Goal: Browse casually

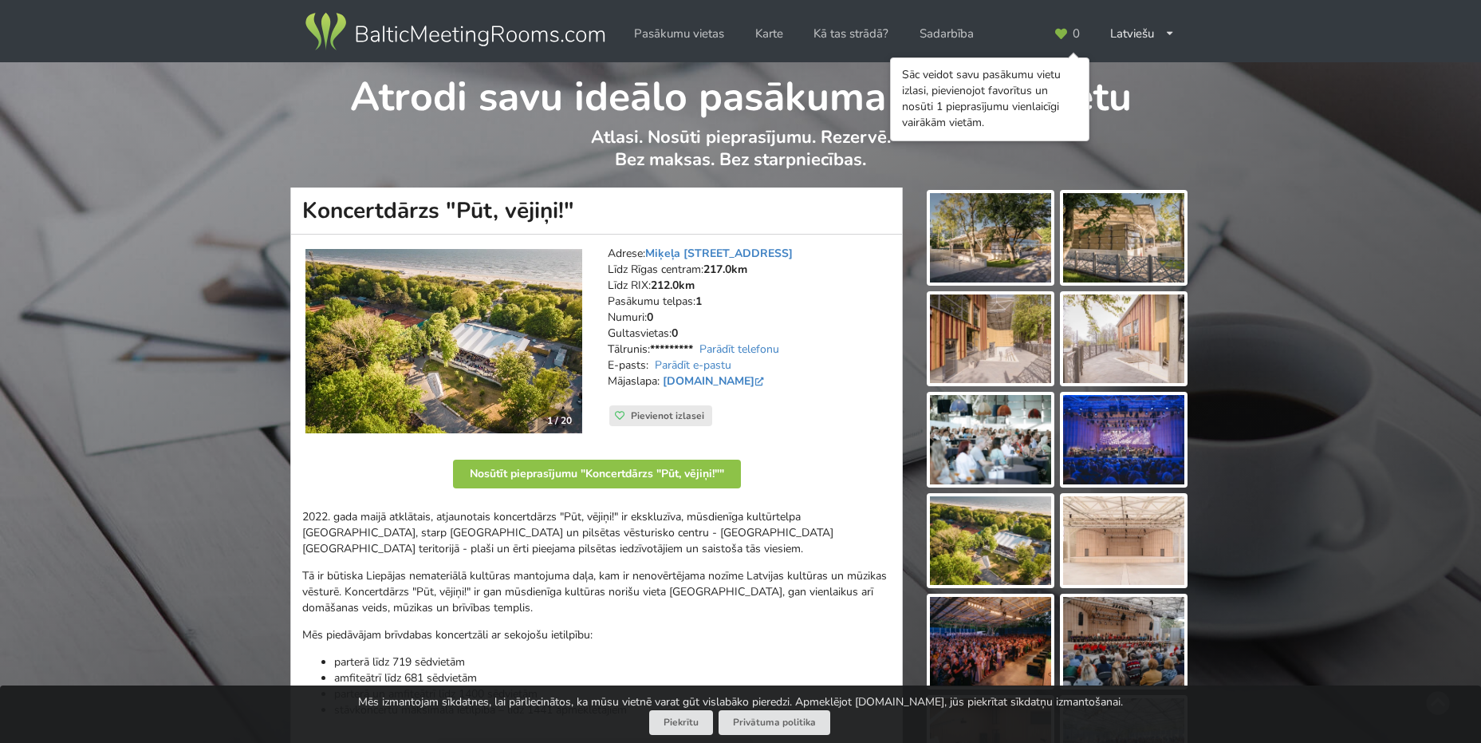
click at [1000, 253] on img at bounding box center [990, 237] width 121 height 89
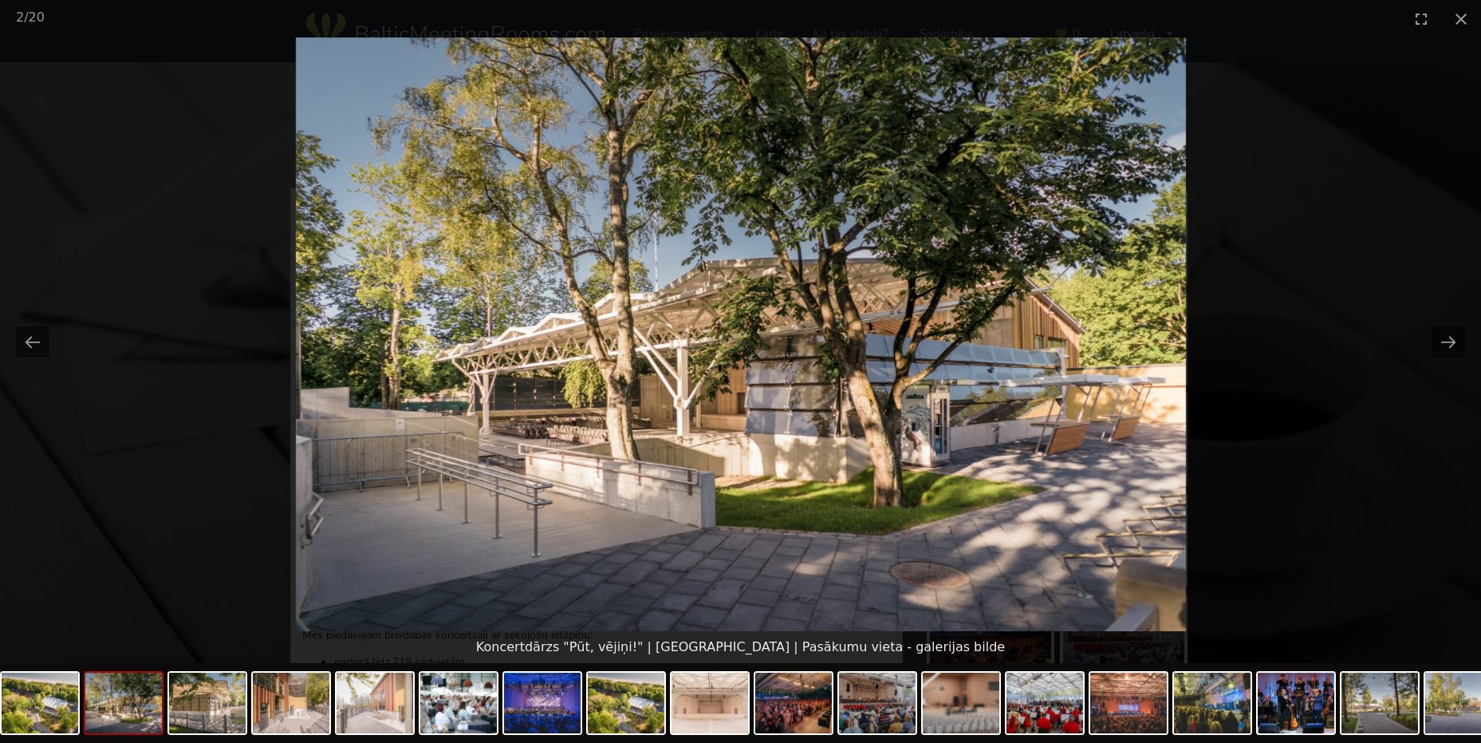
click at [727, 416] on img at bounding box center [741, 333] width 890 height 593
click at [136, 689] on img at bounding box center [123, 702] width 77 height 61
click at [223, 719] on img at bounding box center [207, 702] width 77 height 61
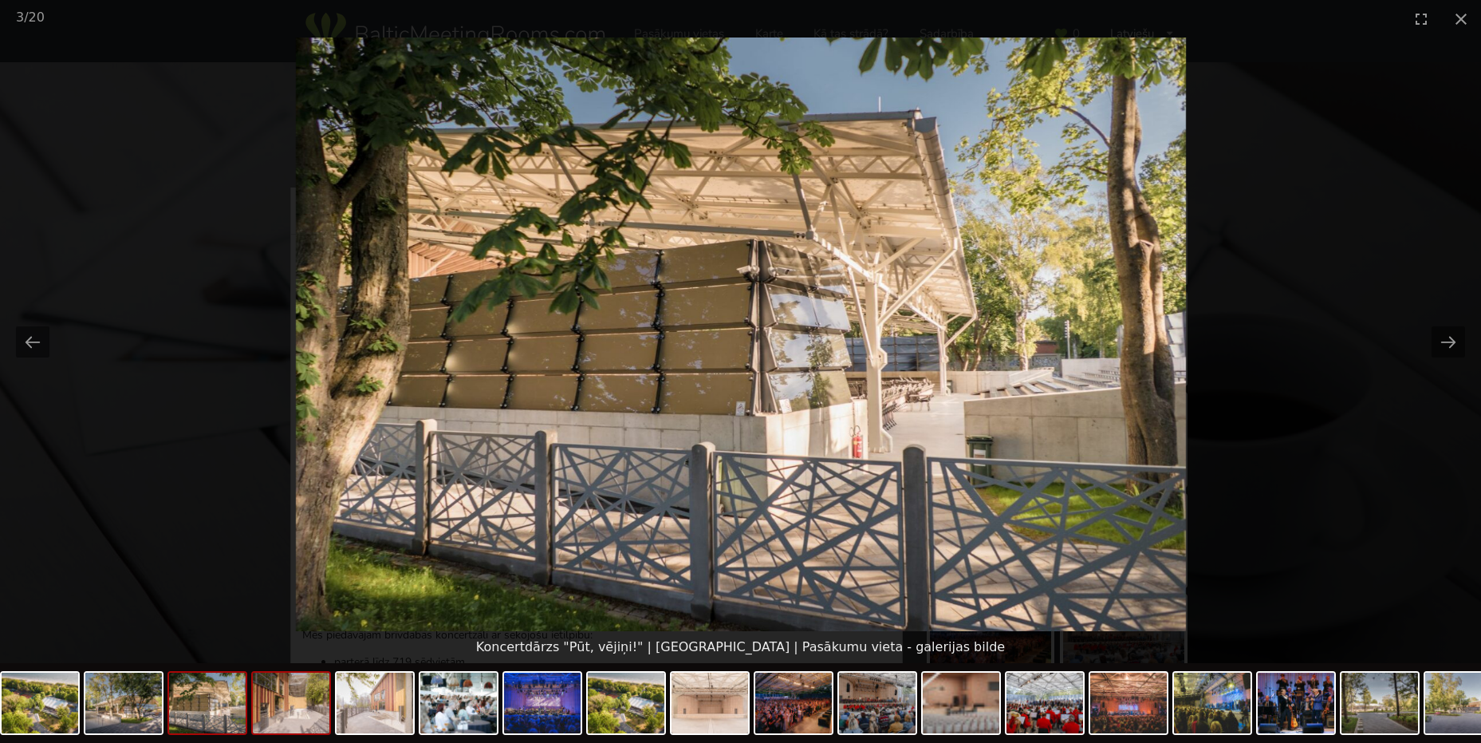
click at [278, 714] on img at bounding box center [291, 702] width 77 height 61
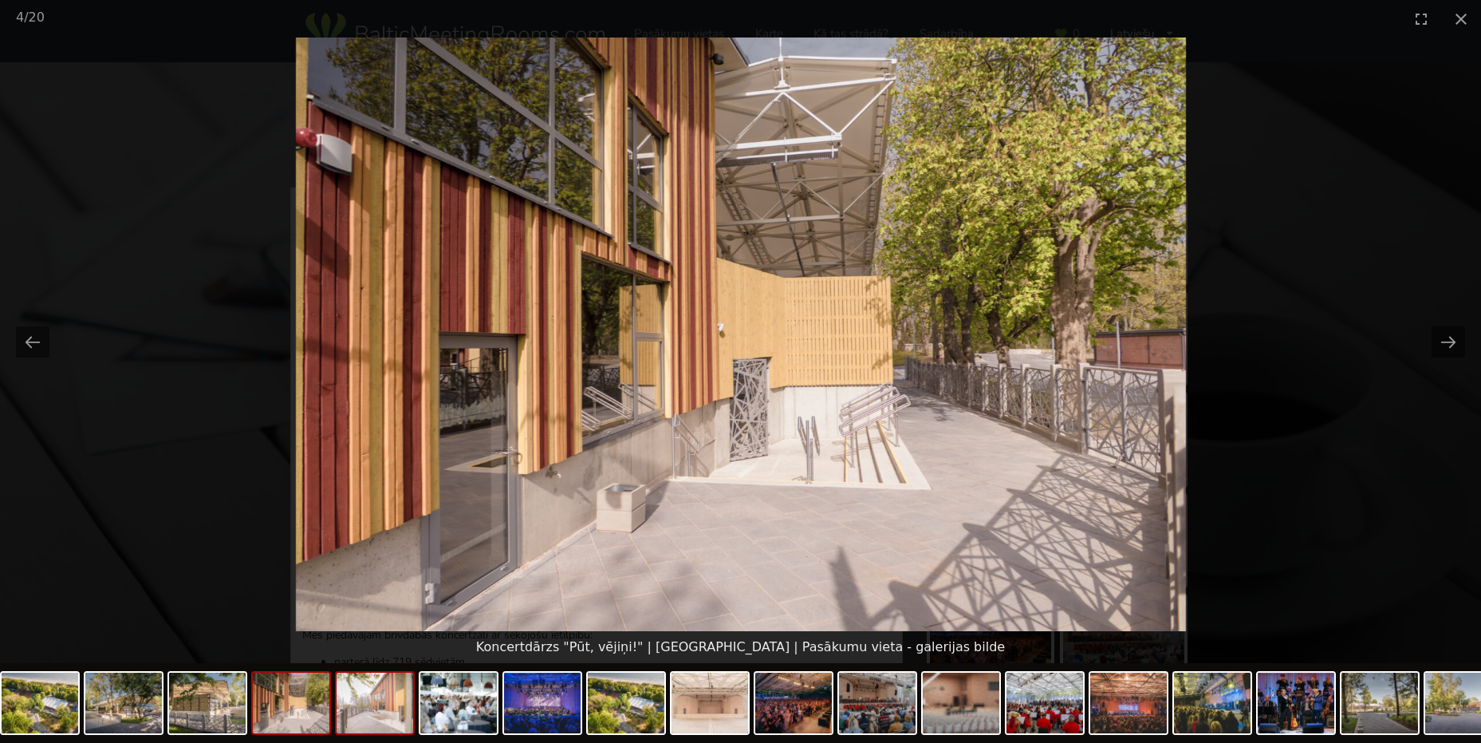
click at [396, 717] on img at bounding box center [375, 702] width 77 height 61
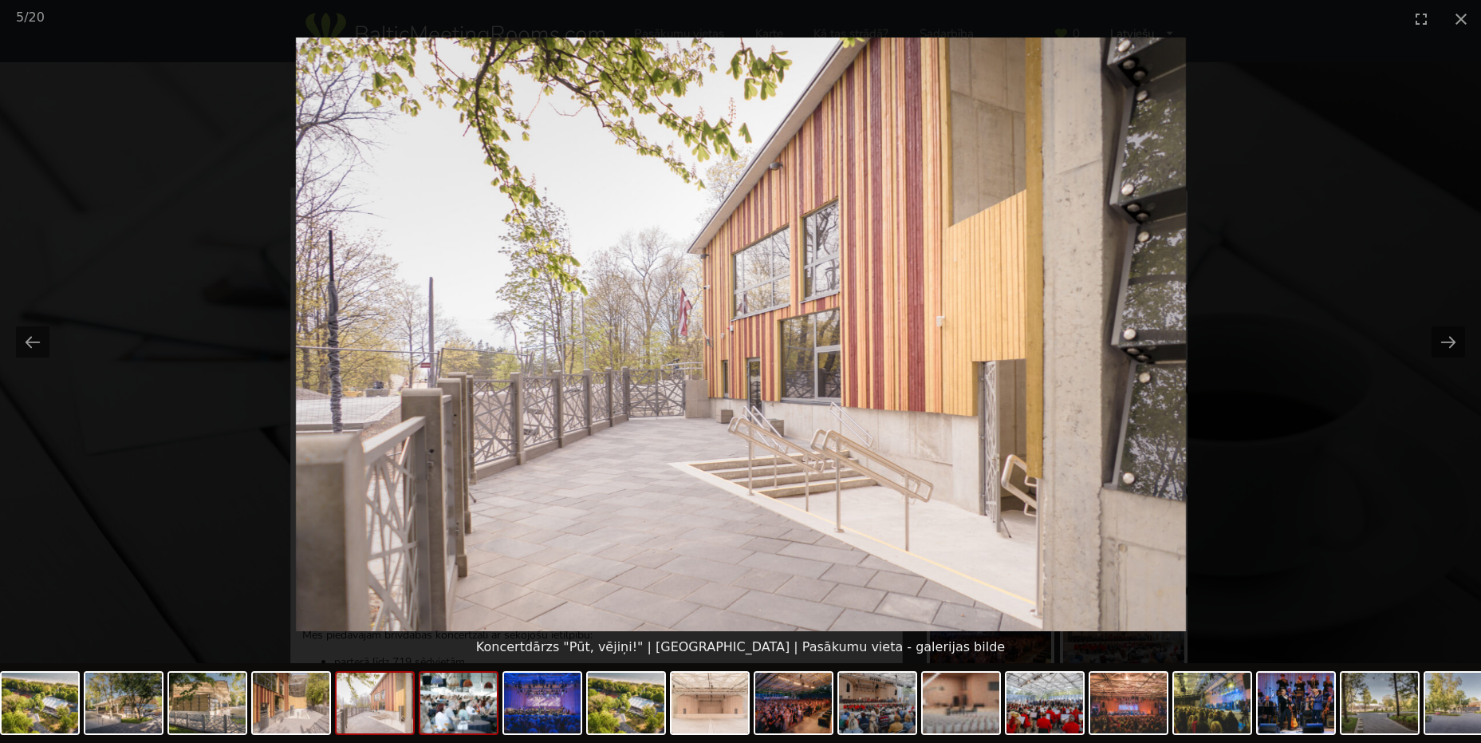
click at [443, 715] on img at bounding box center [458, 702] width 77 height 61
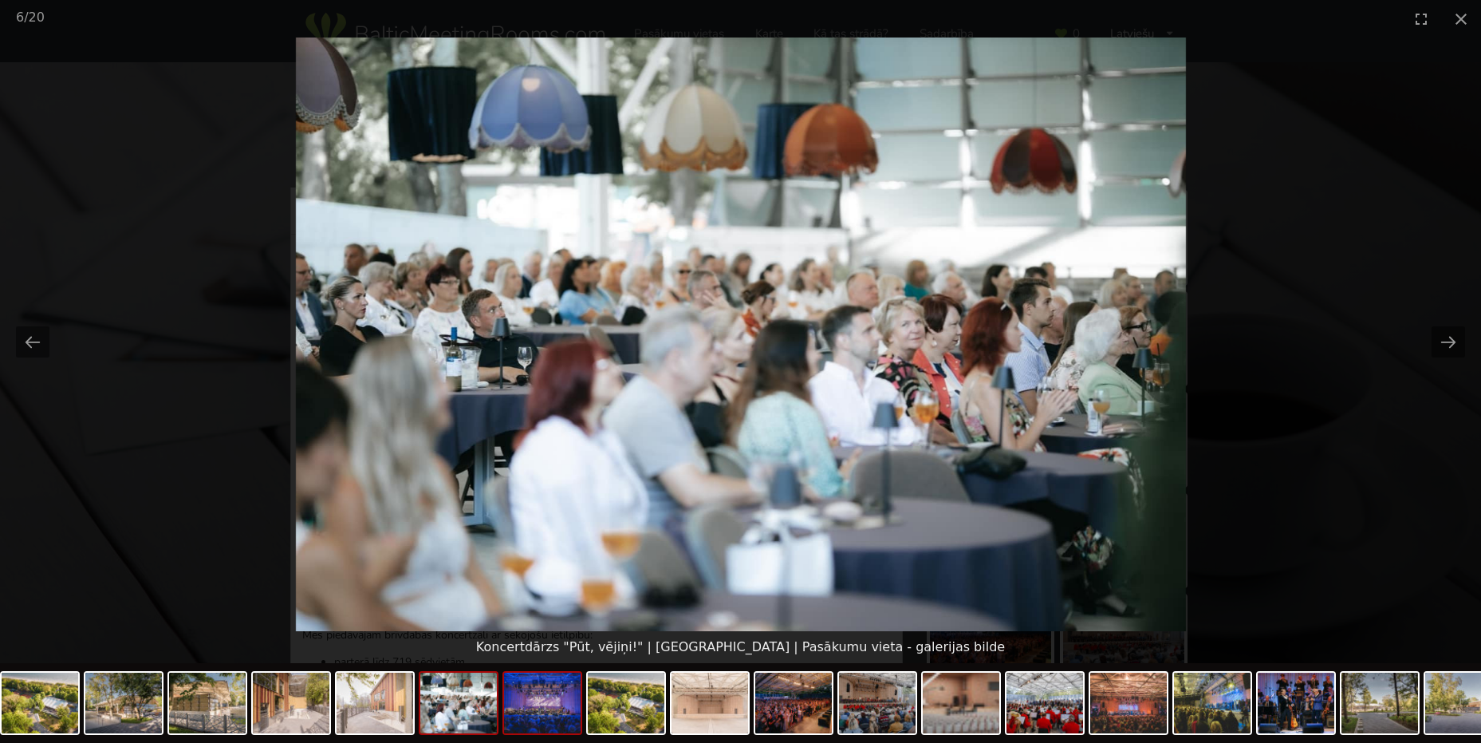
click at [547, 707] on img at bounding box center [542, 702] width 77 height 61
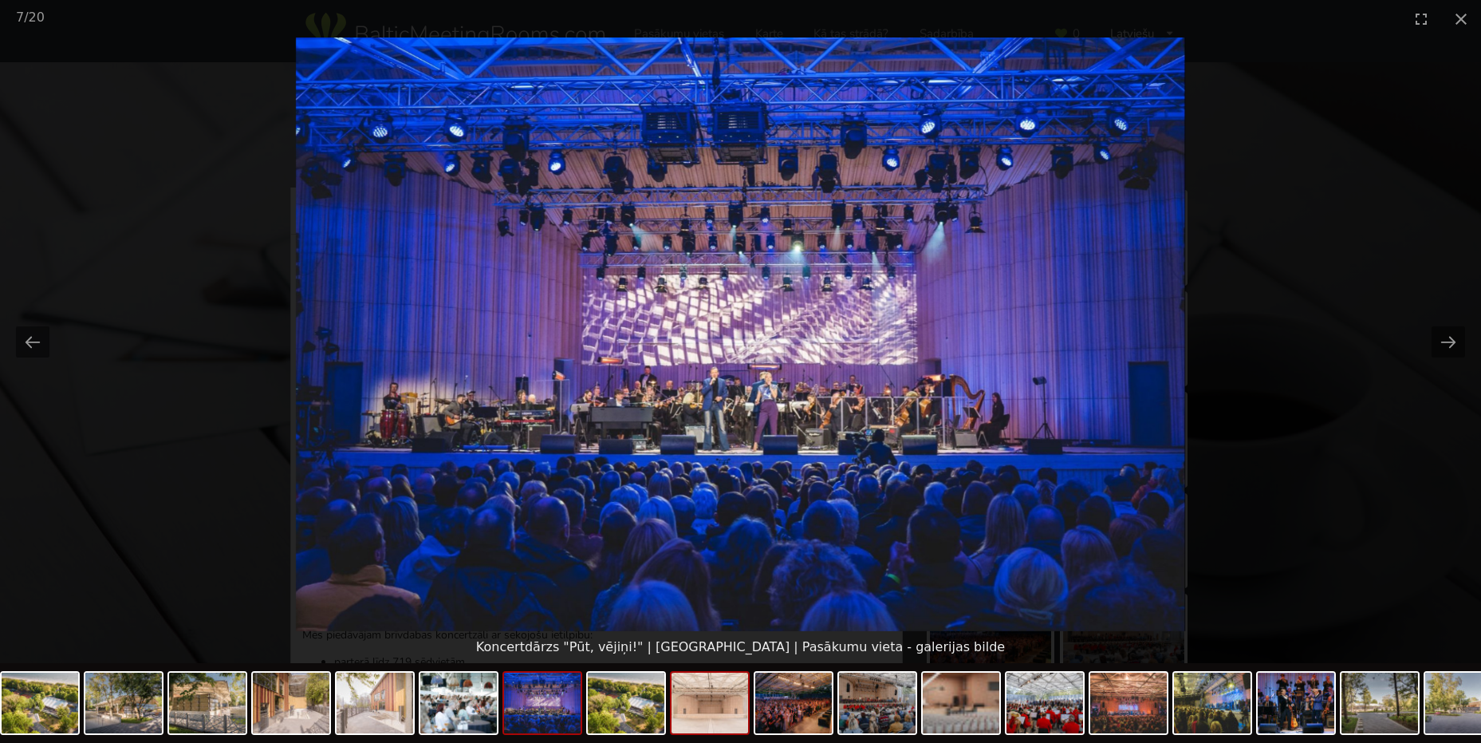
click at [707, 724] on img at bounding box center [710, 702] width 77 height 61
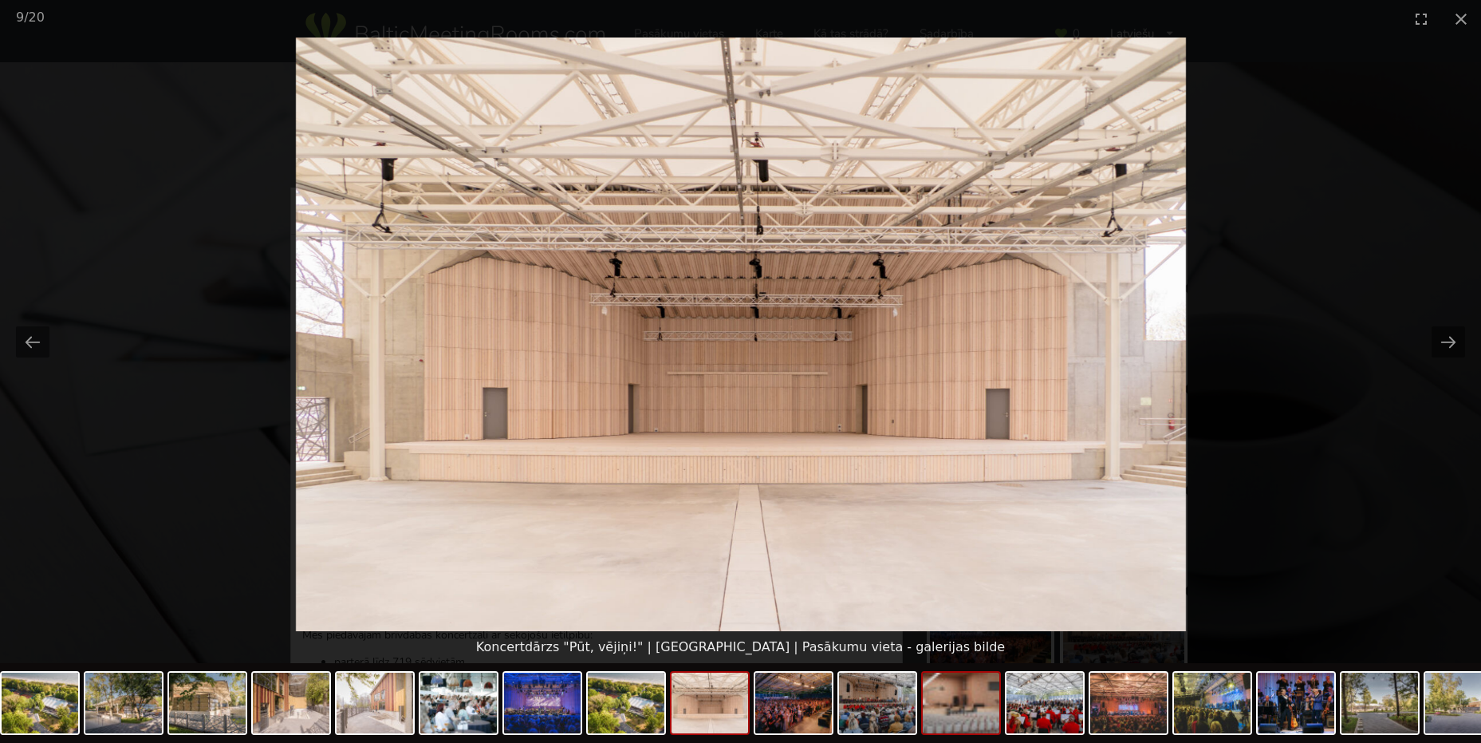
click at [958, 705] on img at bounding box center [961, 702] width 77 height 61
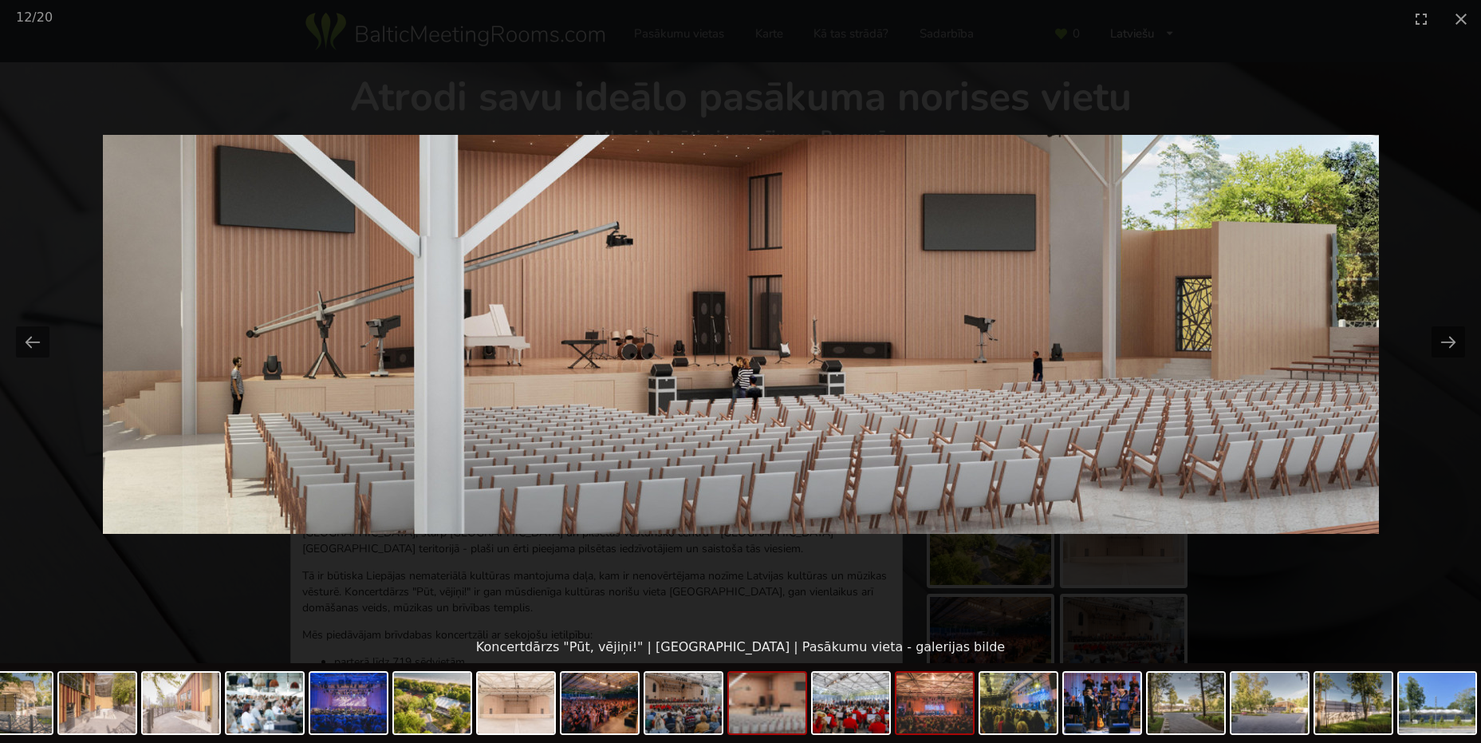
click at [925, 722] on img at bounding box center [935, 702] width 77 height 61
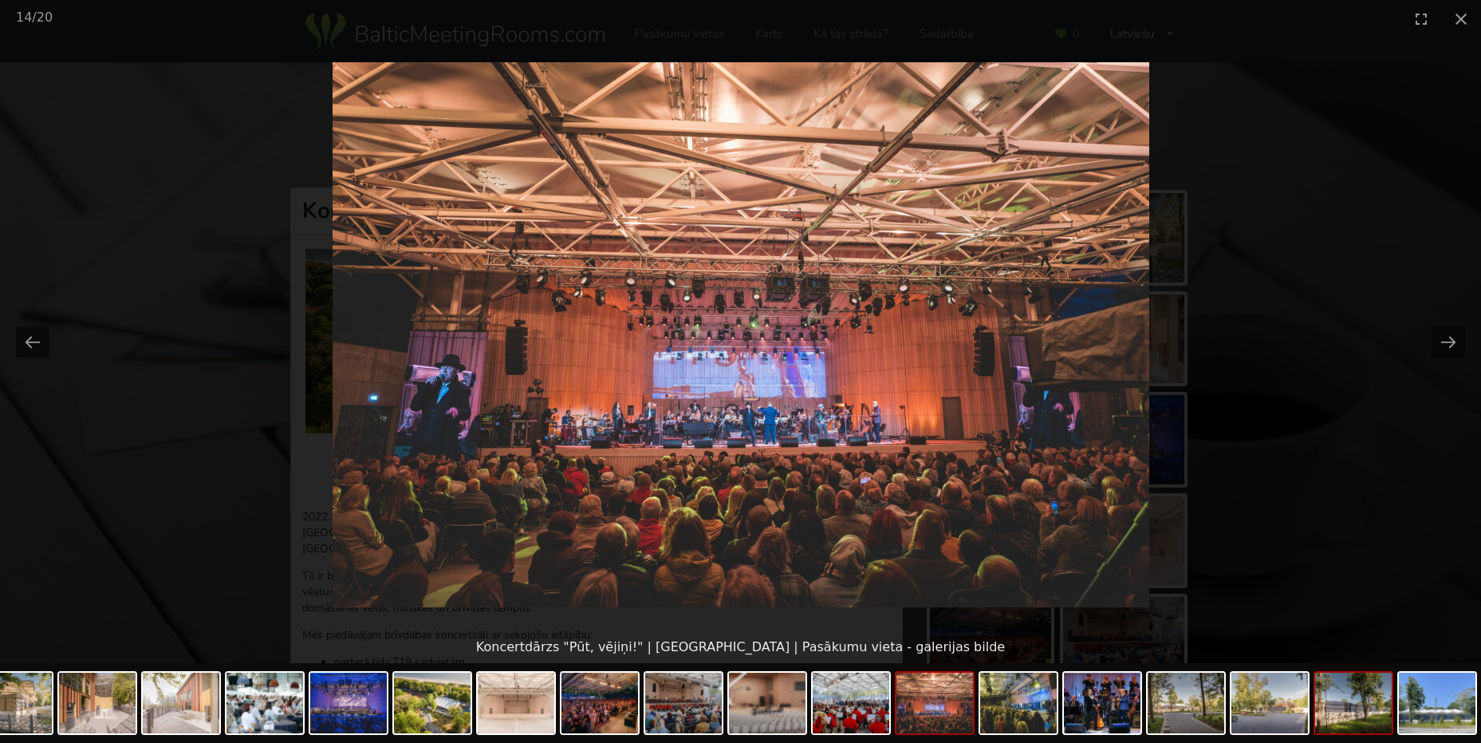
click at [1336, 723] on img at bounding box center [1353, 702] width 77 height 61
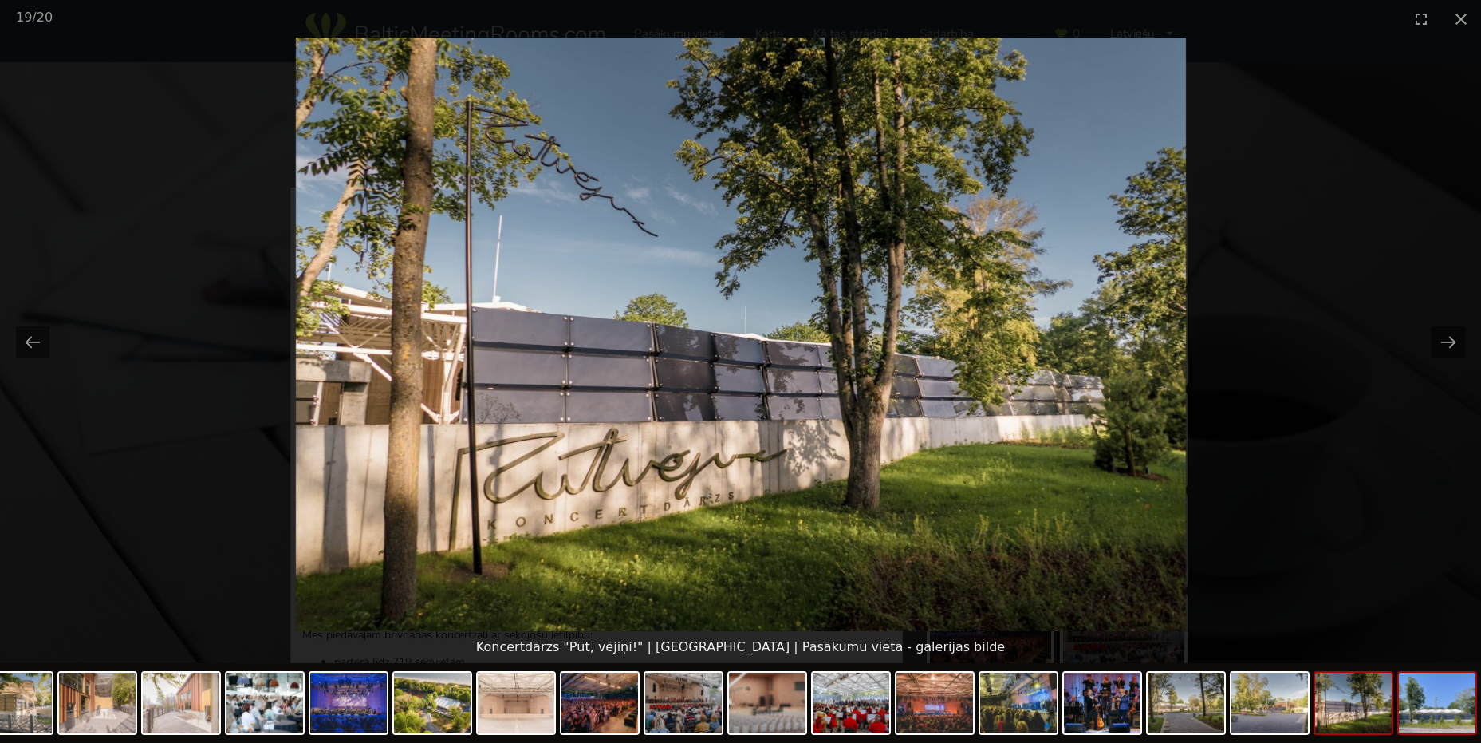
click at [1456, 721] on img at bounding box center [1437, 702] width 77 height 61
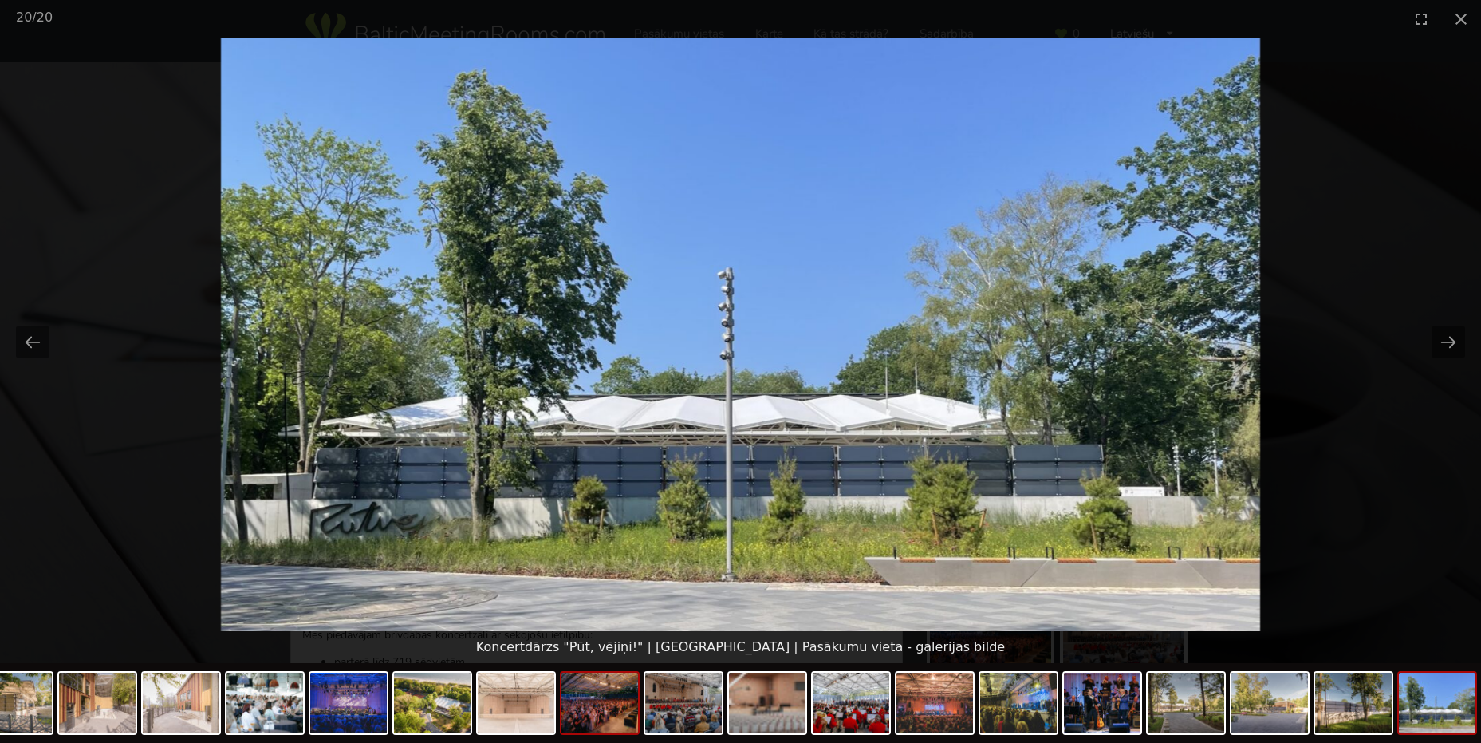
click at [591, 728] on img at bounding box center [600, 702] width 77 height 61
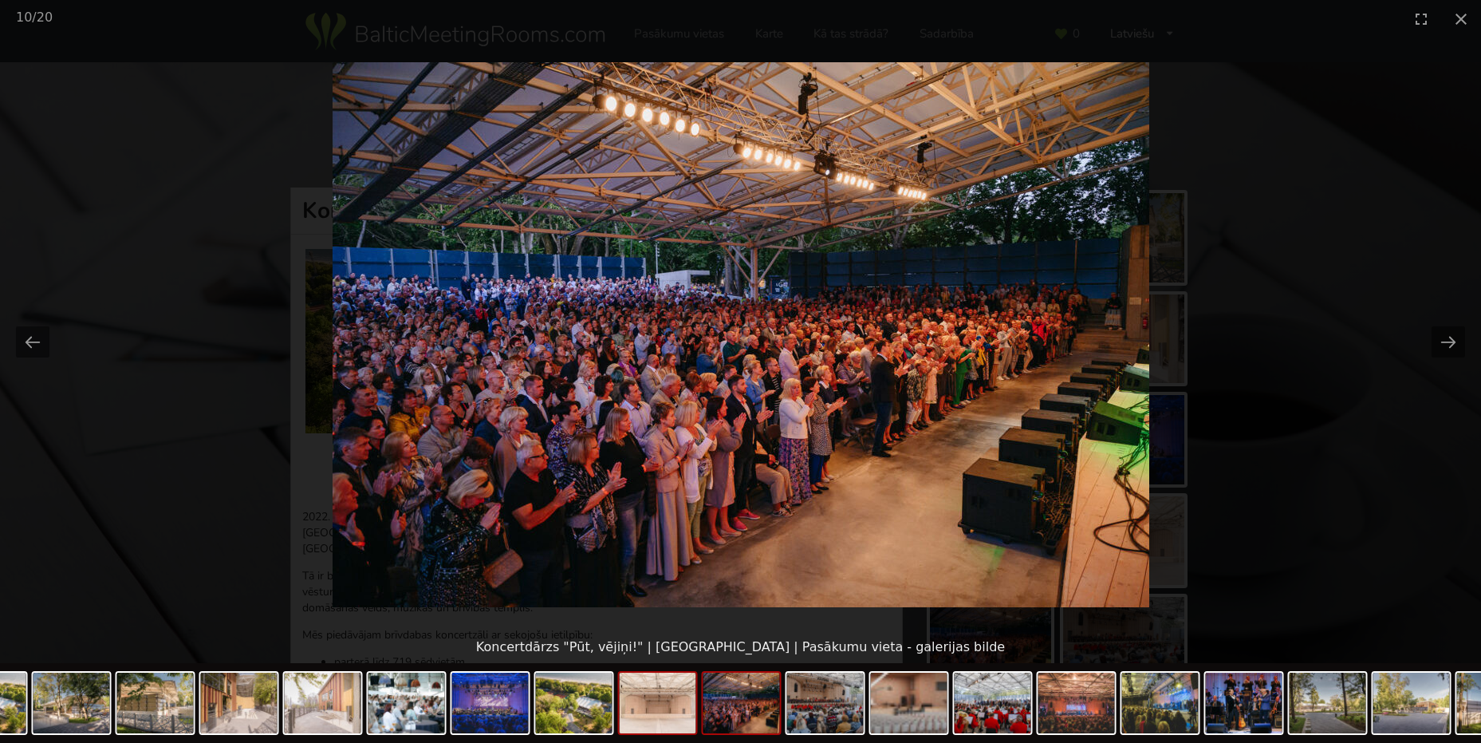
click at [648, 711] on img at bounding box center [658, 702] width 77 height 61
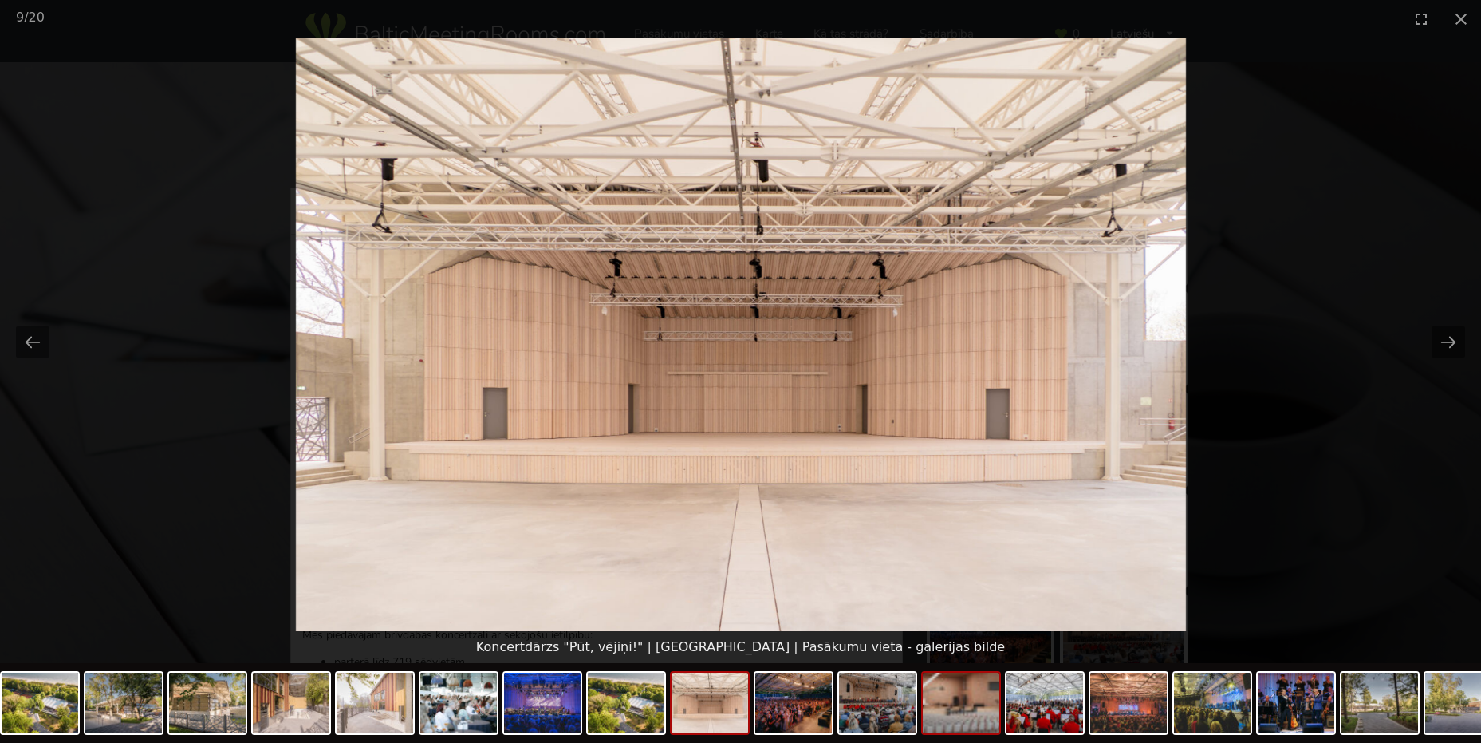
click at [979, 715] on img at bounding box center [961, 702] width 77 height 61
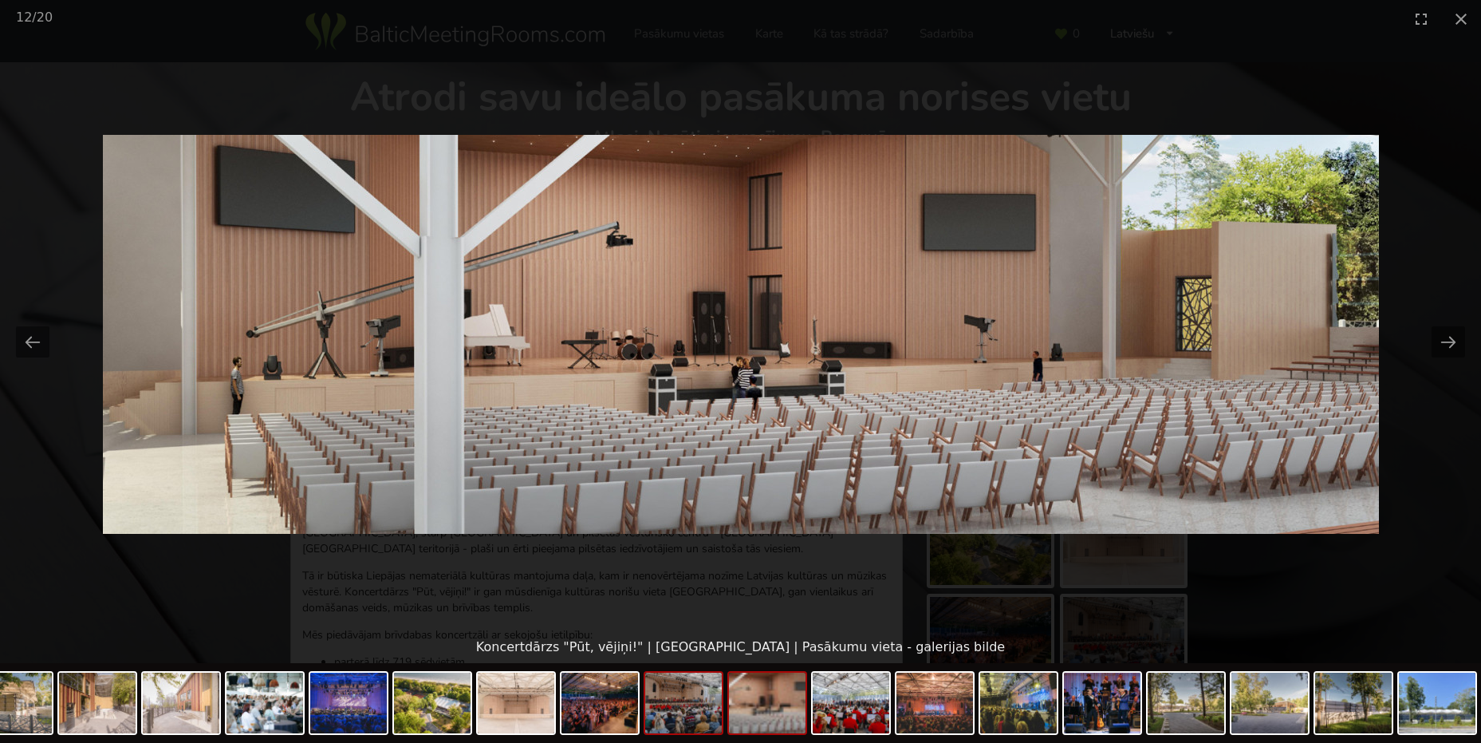
click at [710, 718] on img at bounding box center [683, 702] width 77 height 61
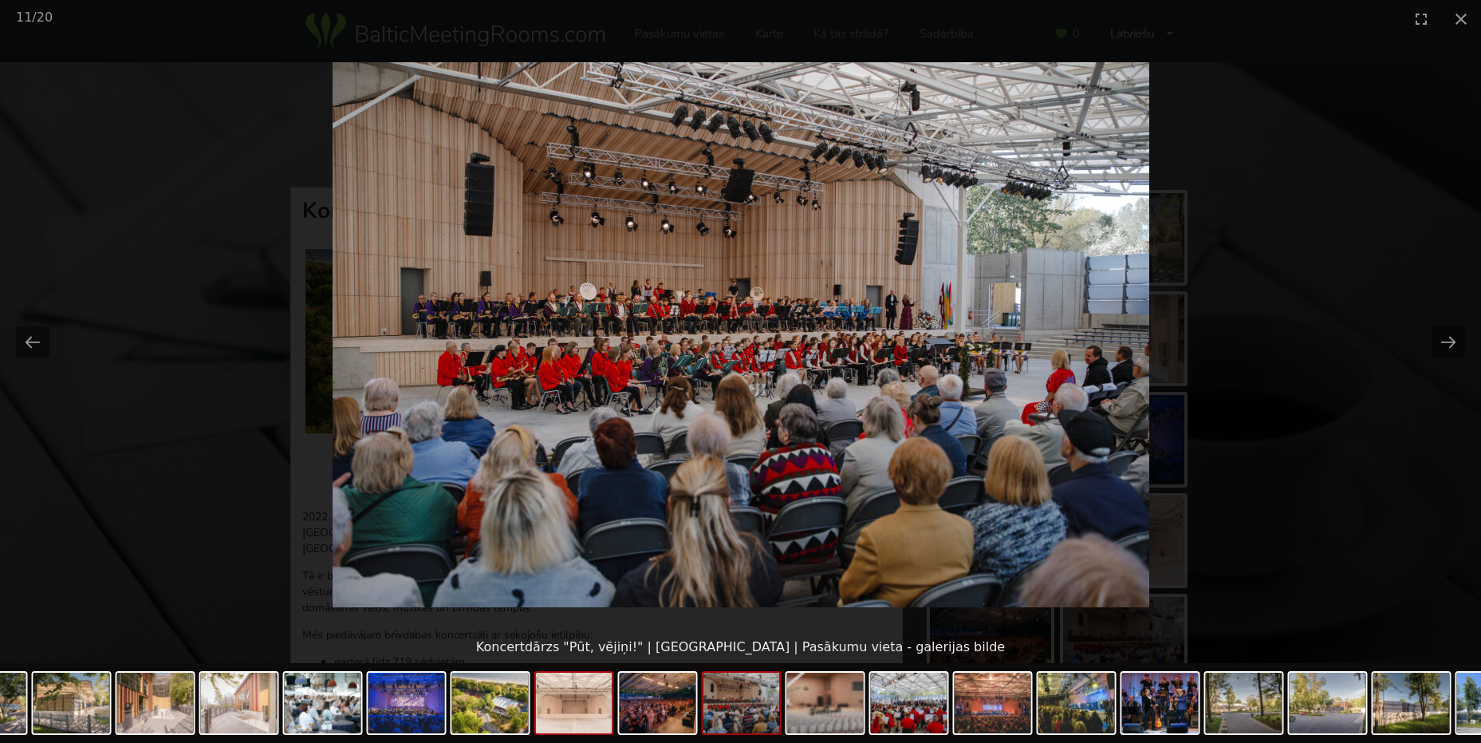
click at [592, 722] on img at bounding box center [574, 702] width 77 height 61
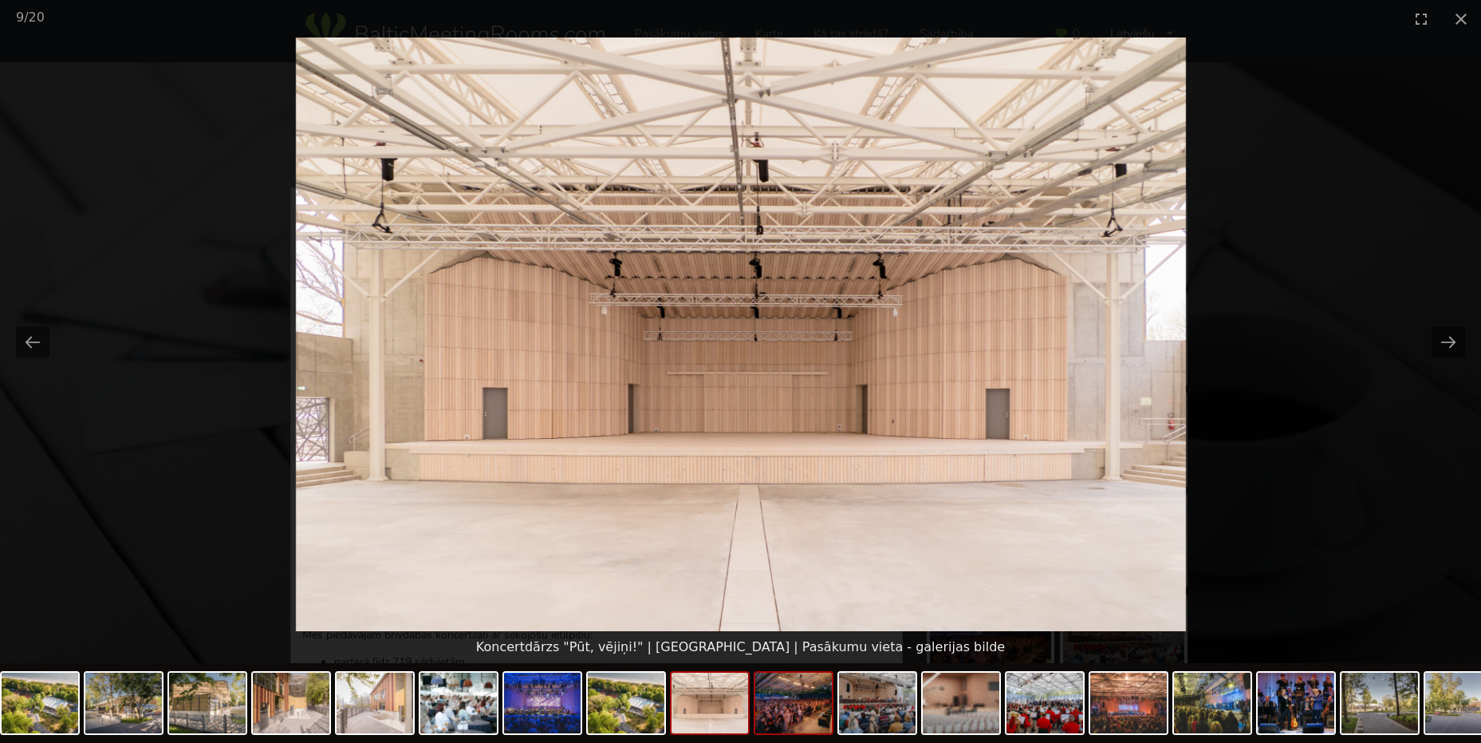
click at [778, 715] on img at bounding box center [793, 702] width 77 height 61
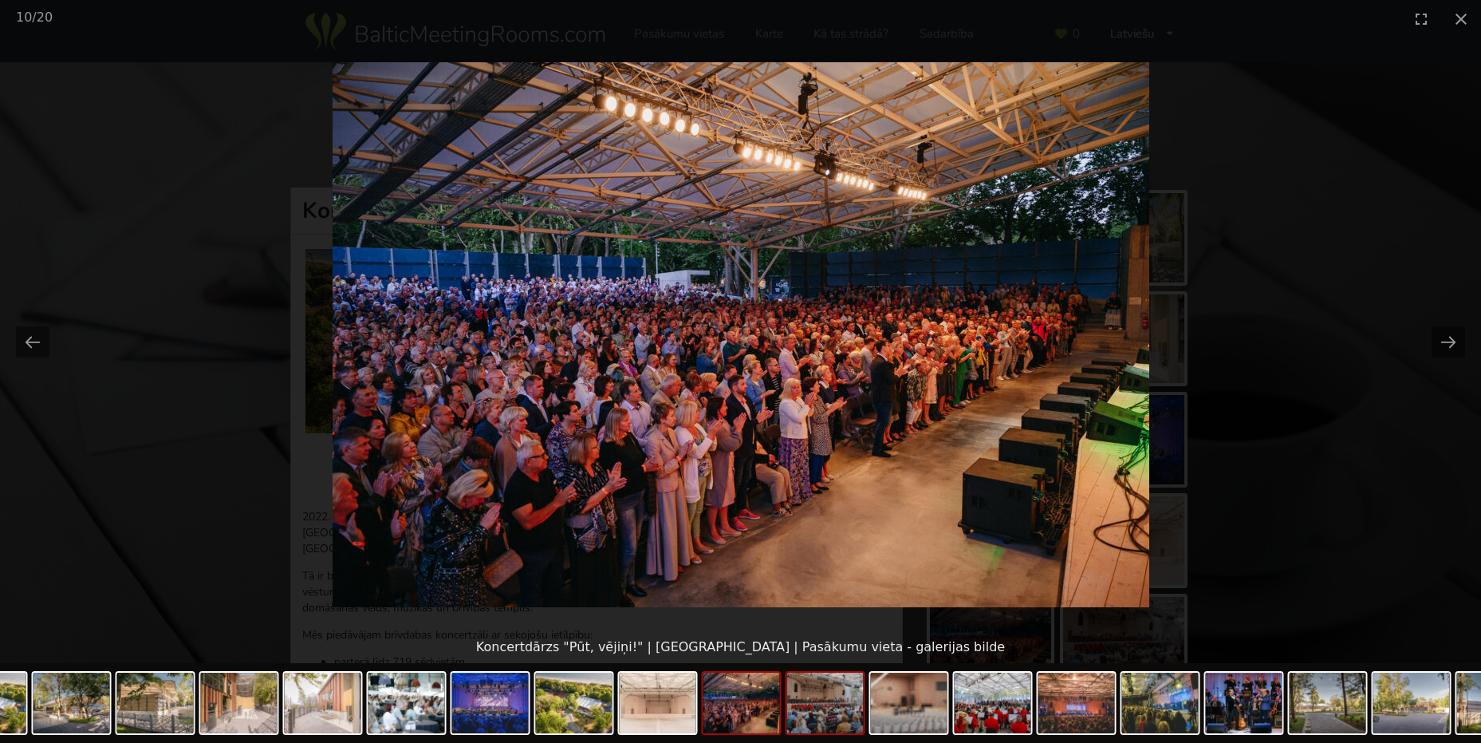
click at [824, 715] on img at bounding box center [825, 702] width 77 height 61
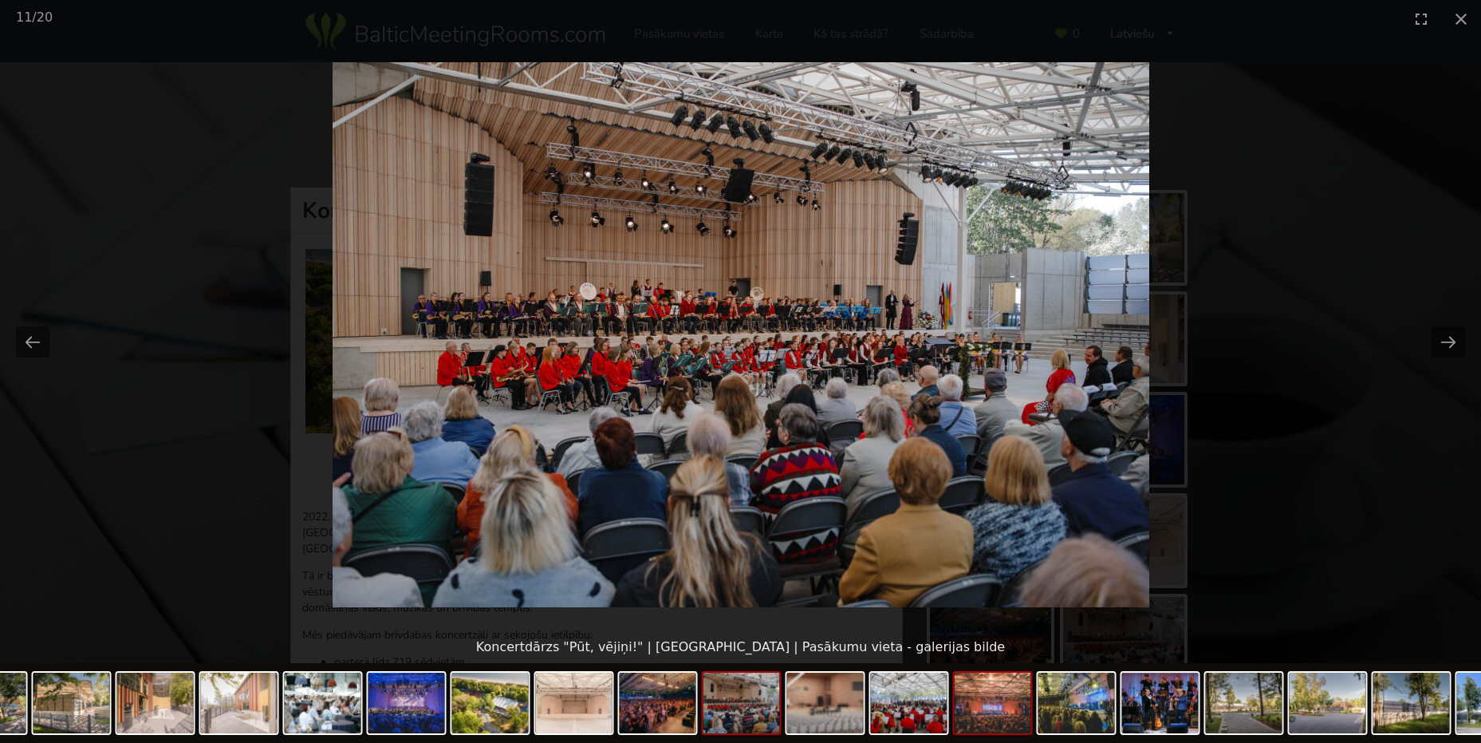
click at [987, 715] on img at bounding box center [993, 702] width 77 height 61
